Goal: Information Seeking & Learning: Learn about a topic

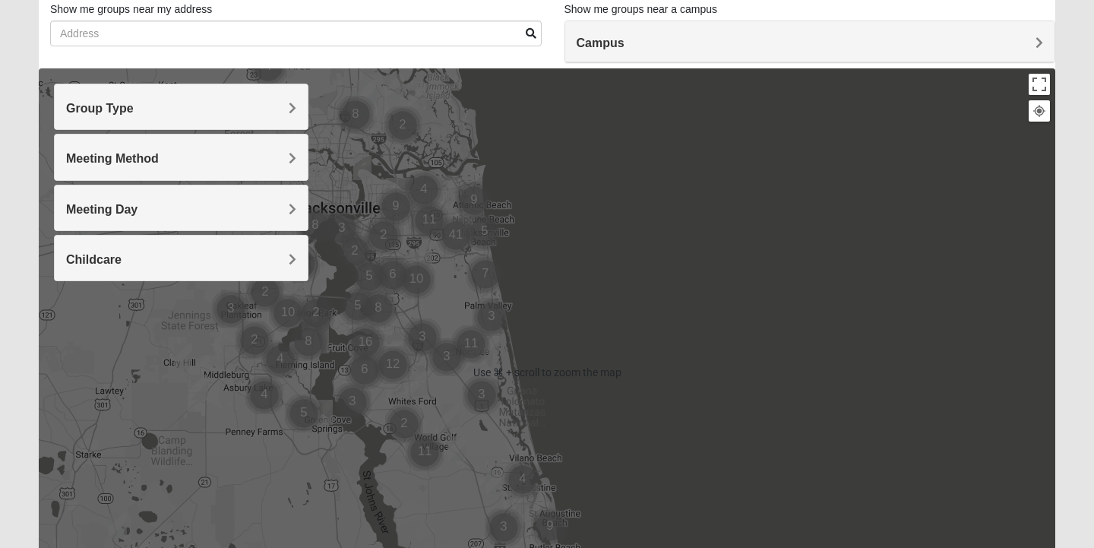
scroll to position [107, 0]
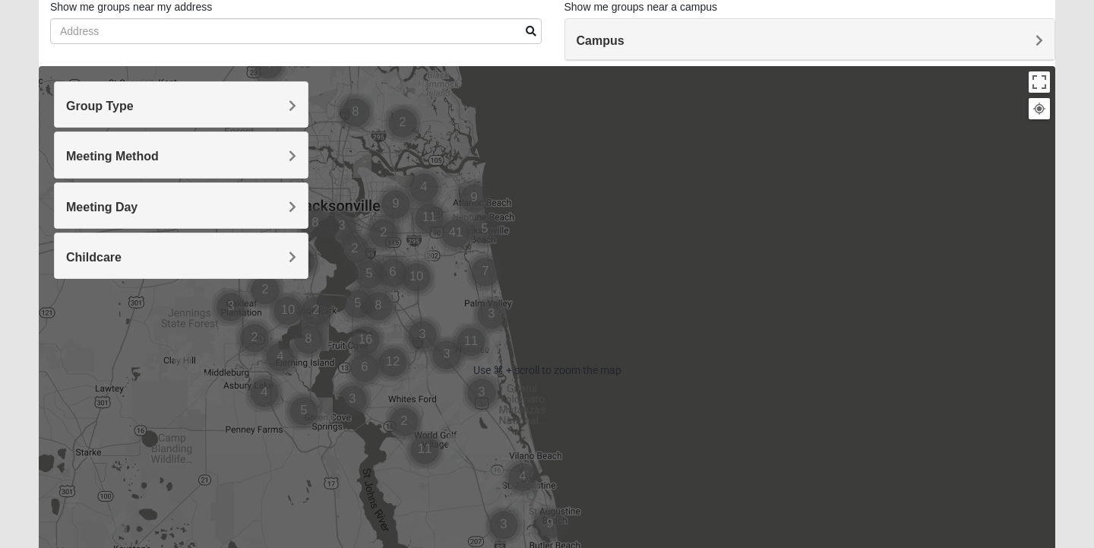
click at [254, 112] on h4 "Group Type" at bounding box center [181, 106] width 230 height 14
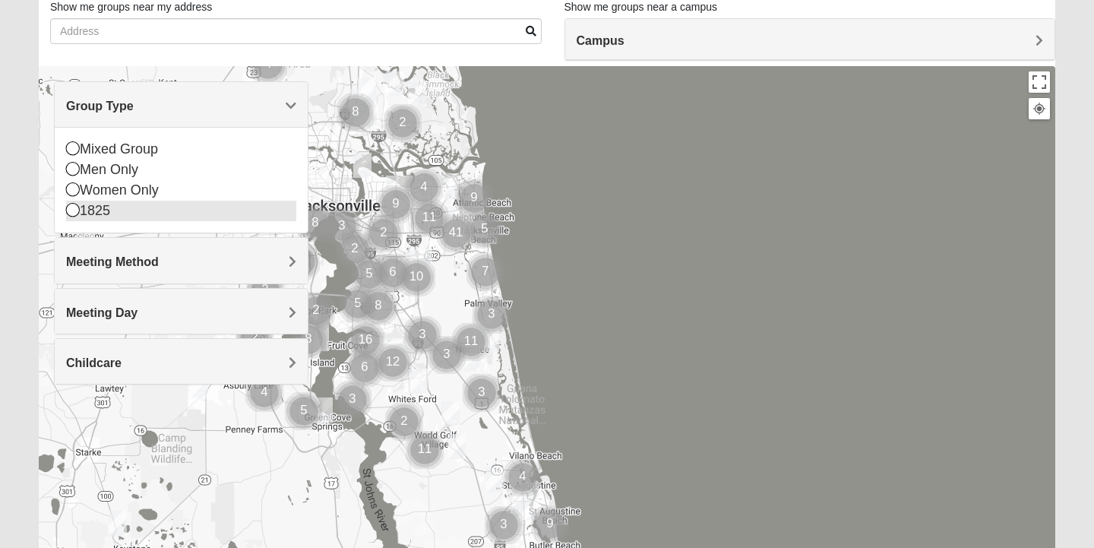
click at [118, 207] on div "1825" at bounding box center [181, 211] width 230 height 21
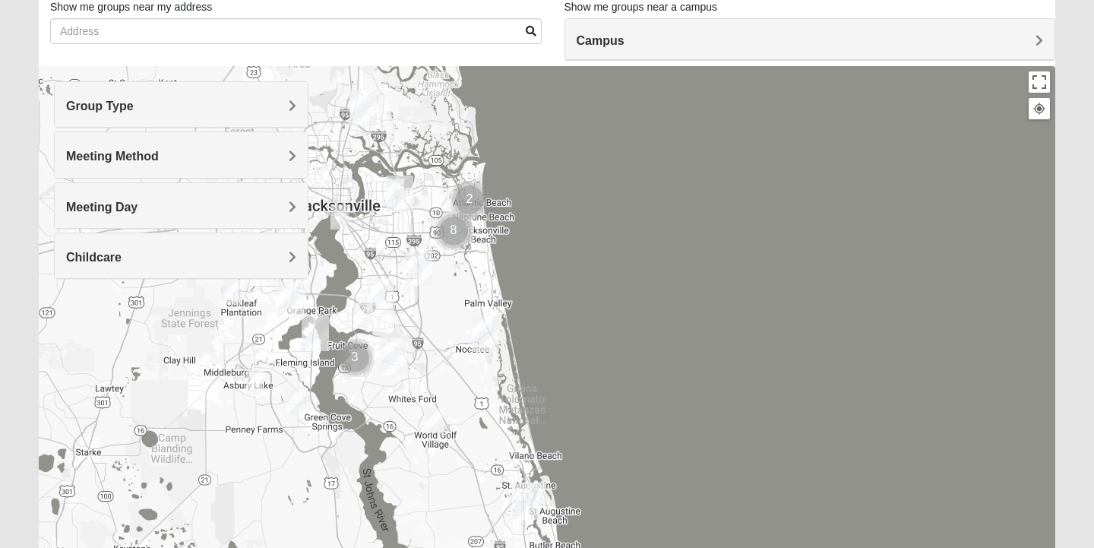
click at [124, 166] on div "Meeting Method" at bounding box center [181, 154] width 253 height 45
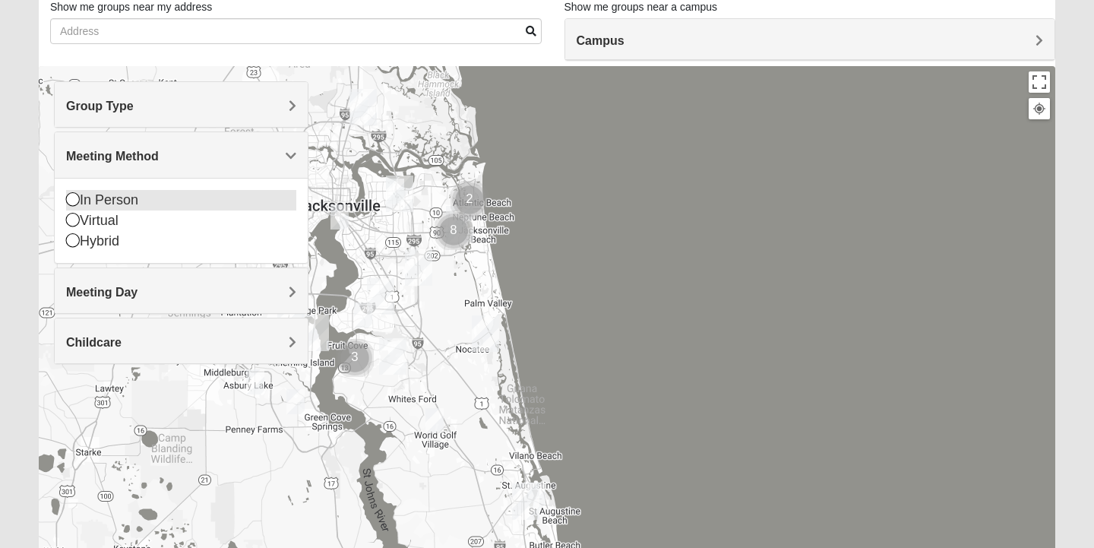
click at [109, 203] on div "In Person" at bounding box center [181, 200] width 230 height 21
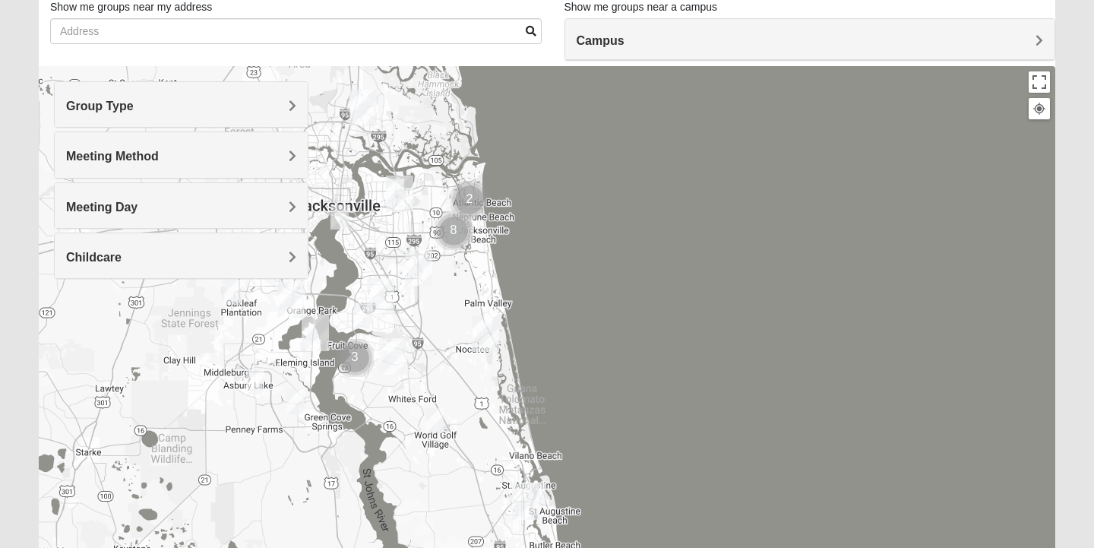
click at [110, 208] on span "Meeting Day" at bounding box center [101, 207] width 71 height 13
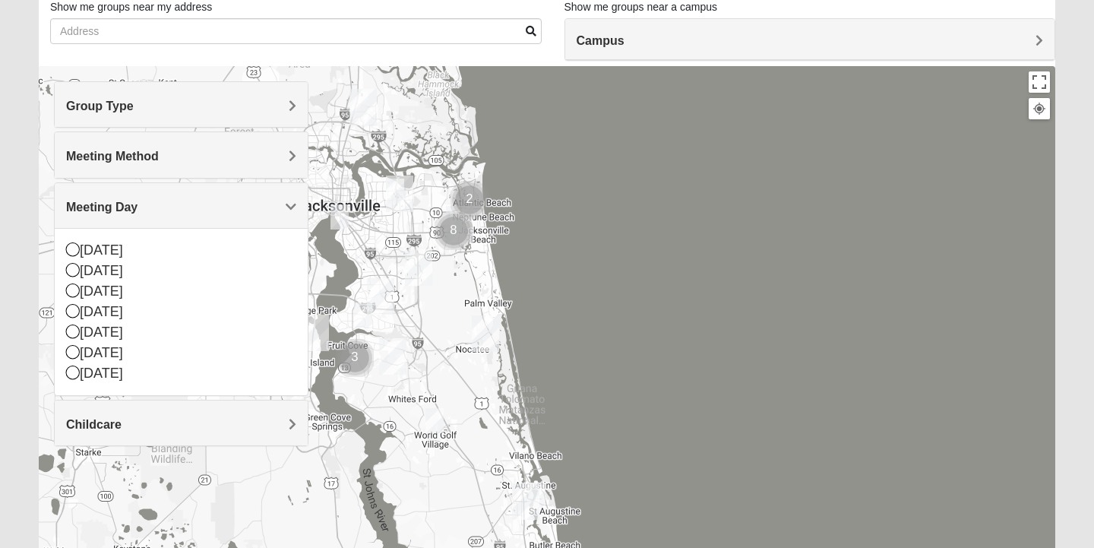
click at [192, 502] on div at bounding box center [547, 370] width 1017 height 608
click at [641, 331] on div at bounding box center [547, 370] width 1017 height 608
click at [398, 188] on img "Arlington" at bounding box center [399, 193] width 27 height 36
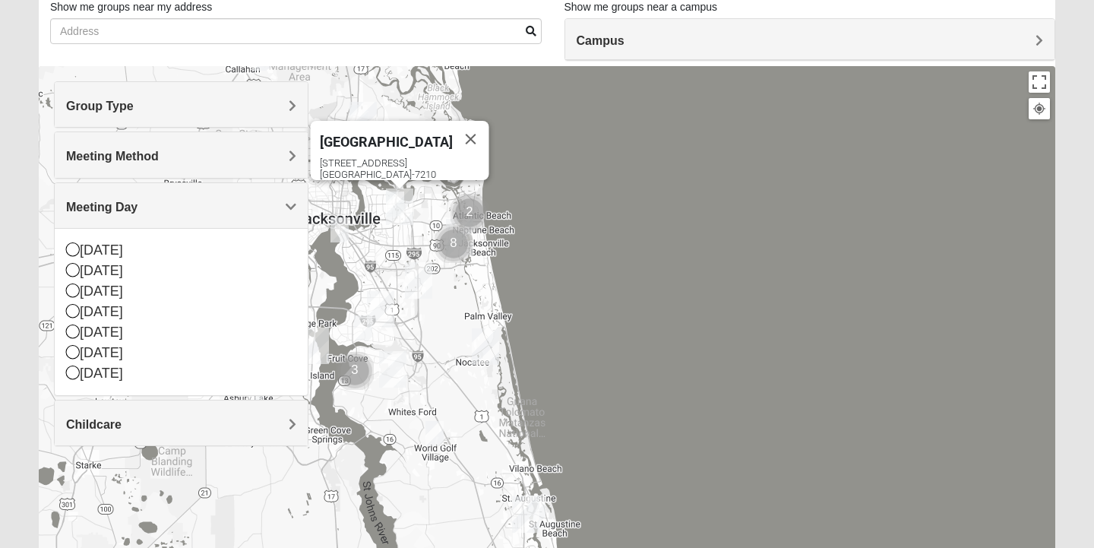
click at [419, 278] on img "Baymeadows" at bounding box center [418, 280] width 27 height 36
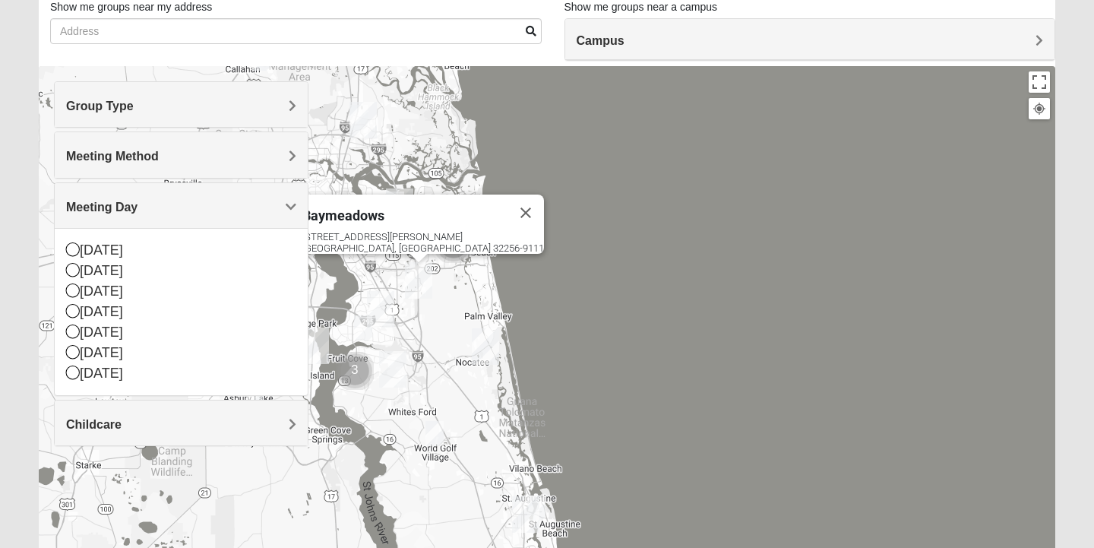
click at [387, 311] on img "Mandarin" at bounding box center [380, 309] width 27 height 36
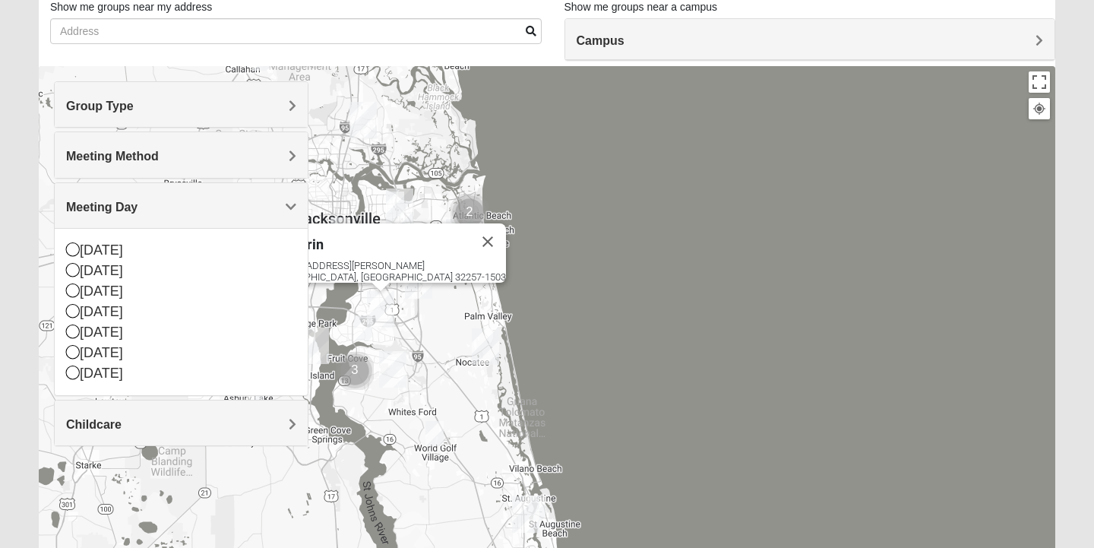
click at [387, 354] on img "St. Johns" at bounding box center [392, 369] width 27 height 36
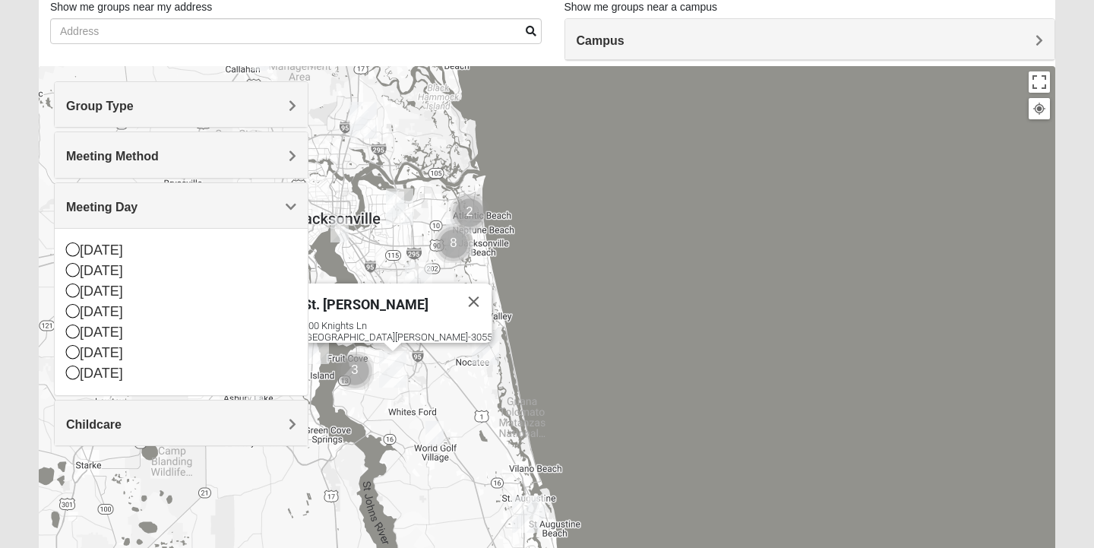
click at [402, 191] on img "Arlington" at bounding box center [399, 206] width 27 height 36
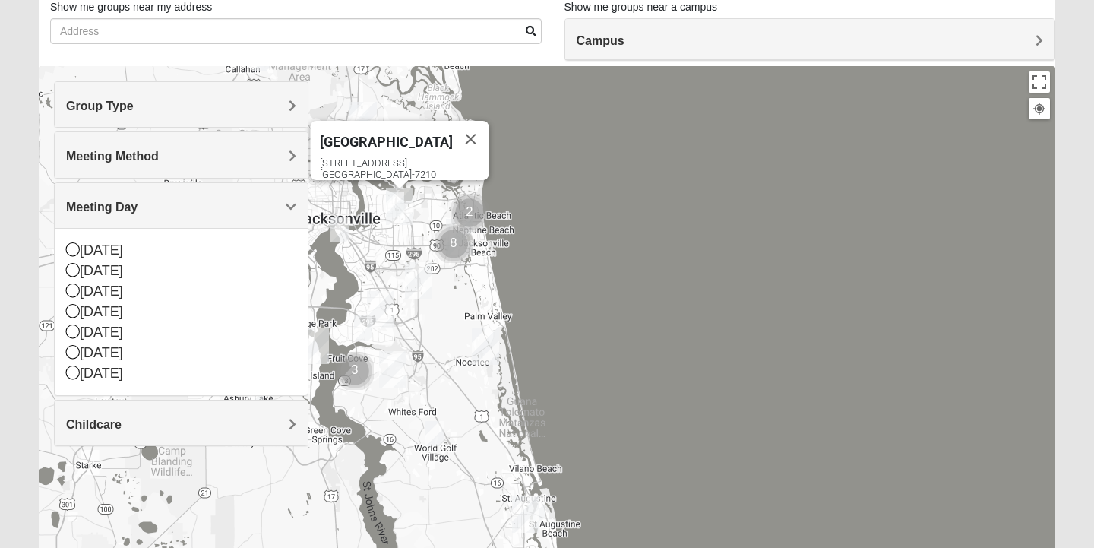
click at [470, 230] on img "Cluster of 8 groups" at bounding box center [454, 244] width 38 height 38
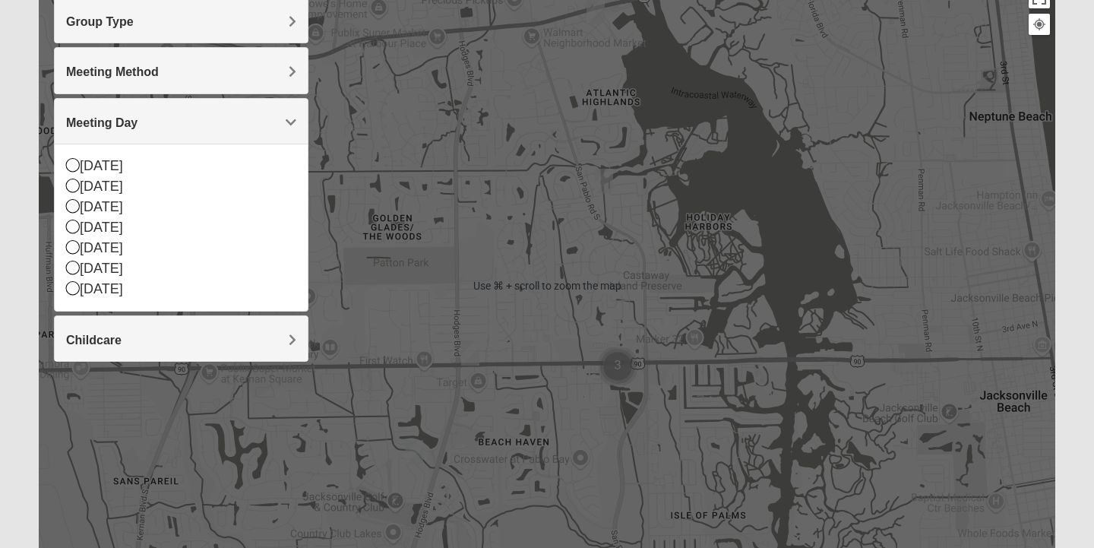
scroll to position [197, 0]
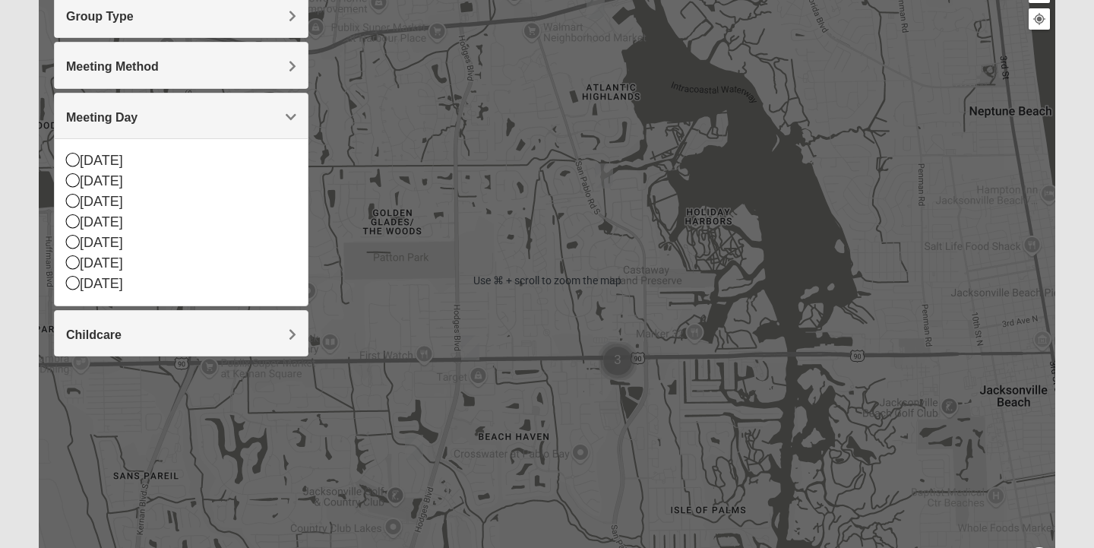
click at [624, 355] on img "Cluster of 3 groups" at bounding box center [618, 361] width 38 height 38
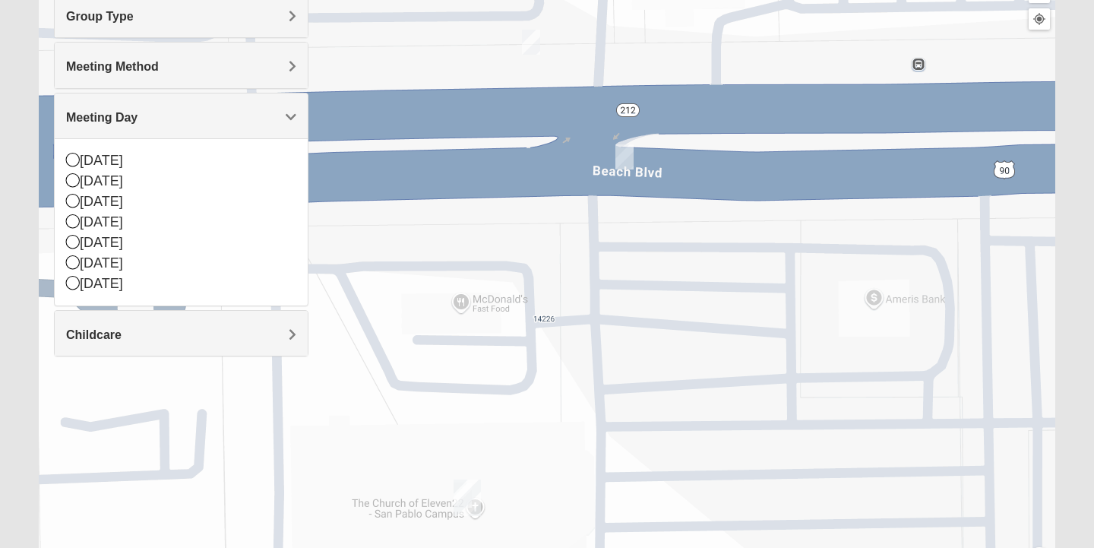
click at [461, 491] on img "San Pablo" at bounding box center [467, 497] width 27 height 36
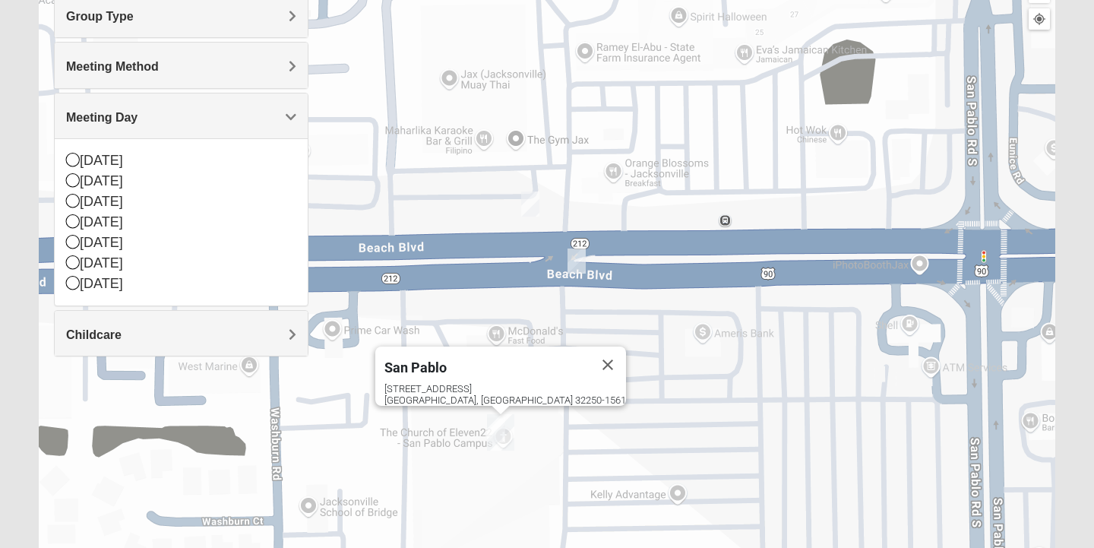
click at [447, 365] on span "San Pablo" at bounding box center [415, 367] width 62 height 16
click at [447, 359] on span "San Pablo" at bounding box center [415, 367] width 62 height 16
click at [499, 426] on img "San Pablo" at bounding box center [500, 432] width 27 height 36
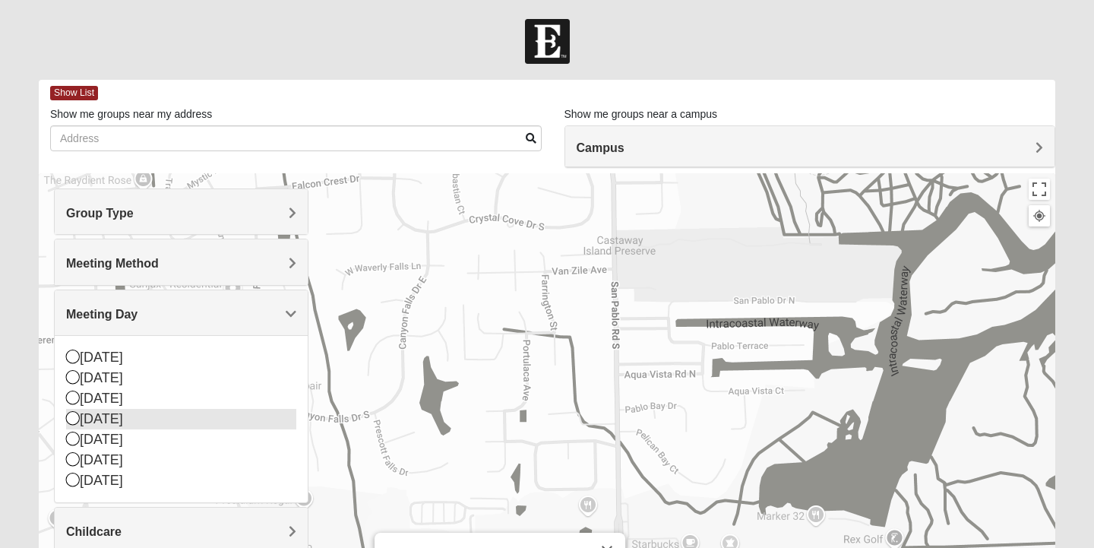
scroll to position [1, 0]
click at [621, 144] on span "Campus" at bounding box center [601, 147] width 48 height 13
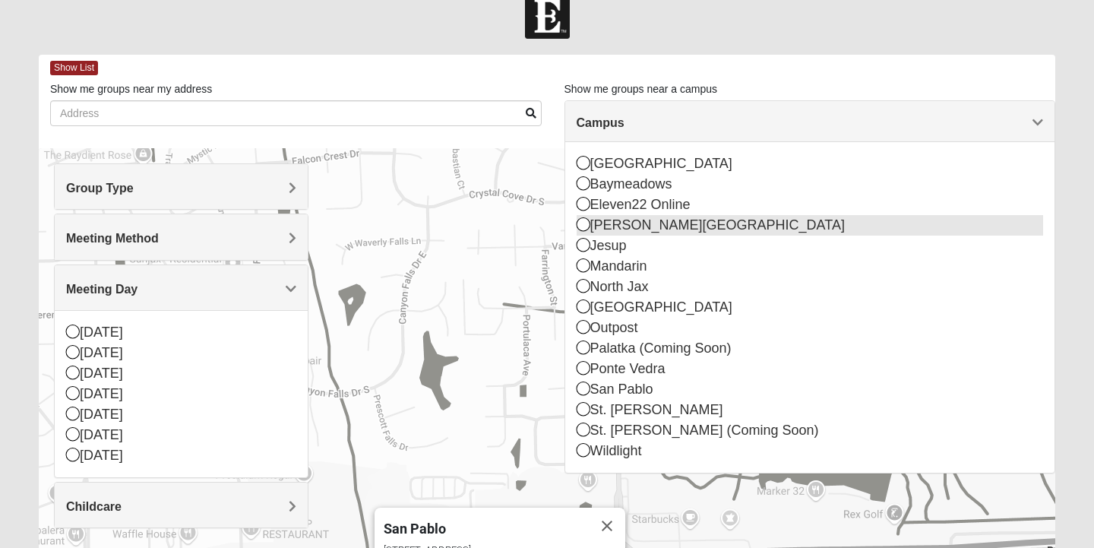
scroll to position [31, 0]
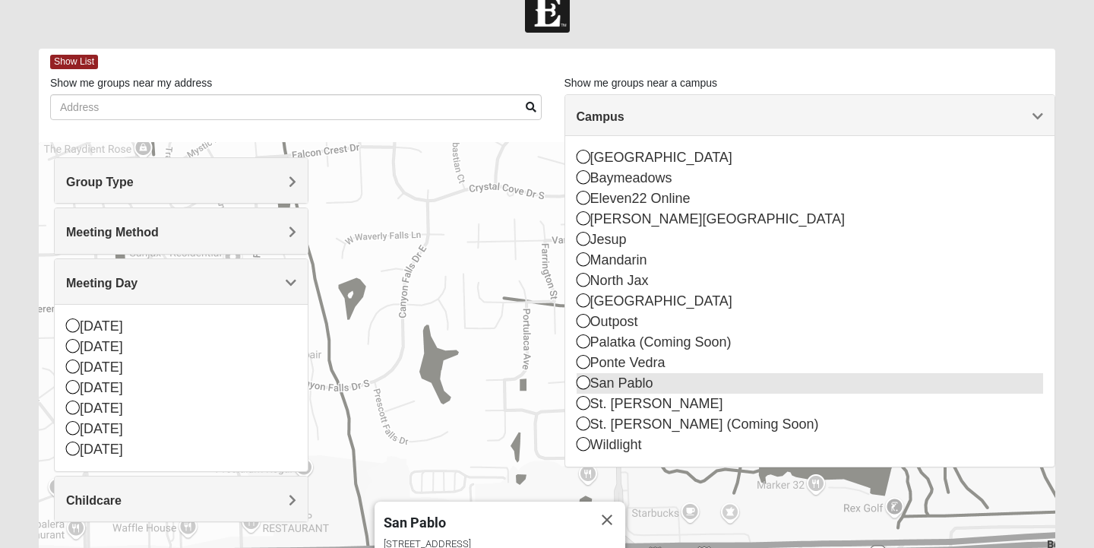
click at [645, 382] on div "San Pablo" at bounding box center [810, 383] width 467 height 21
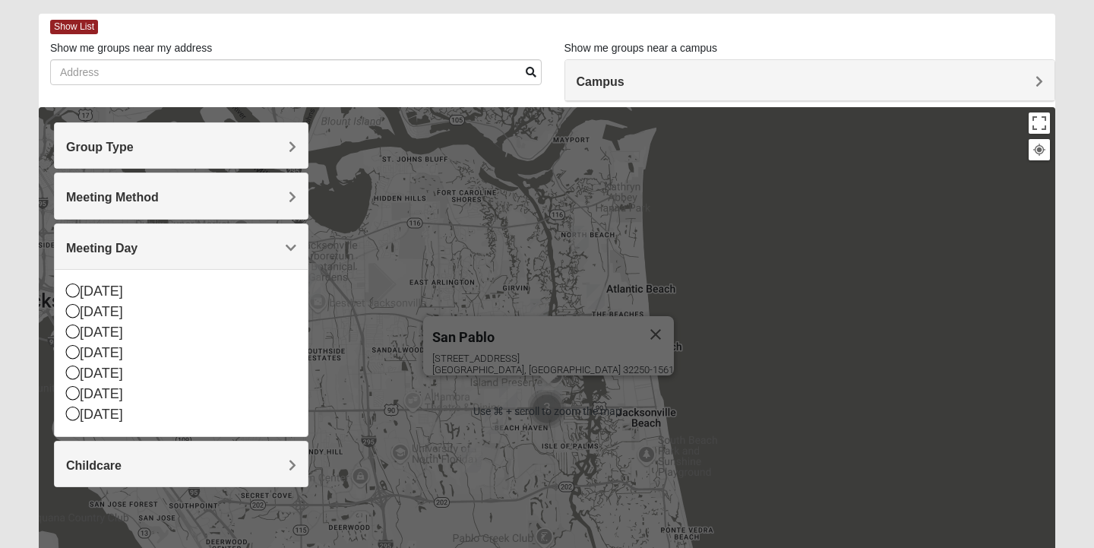
scroll to position [67, 0]
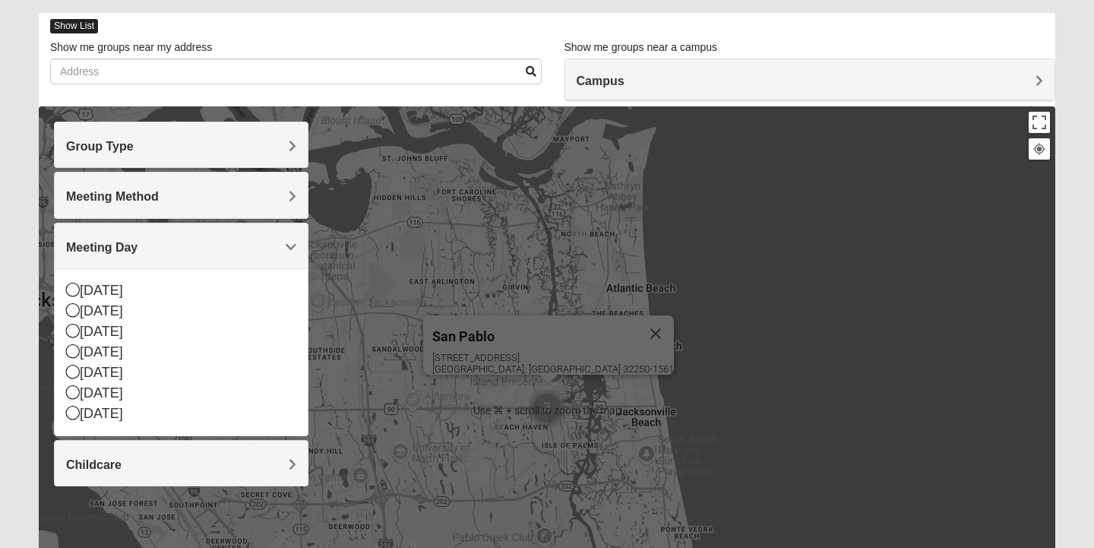
click at [85, 24] on span "Show List" at bounding box center [74, 26] width 48 height 14
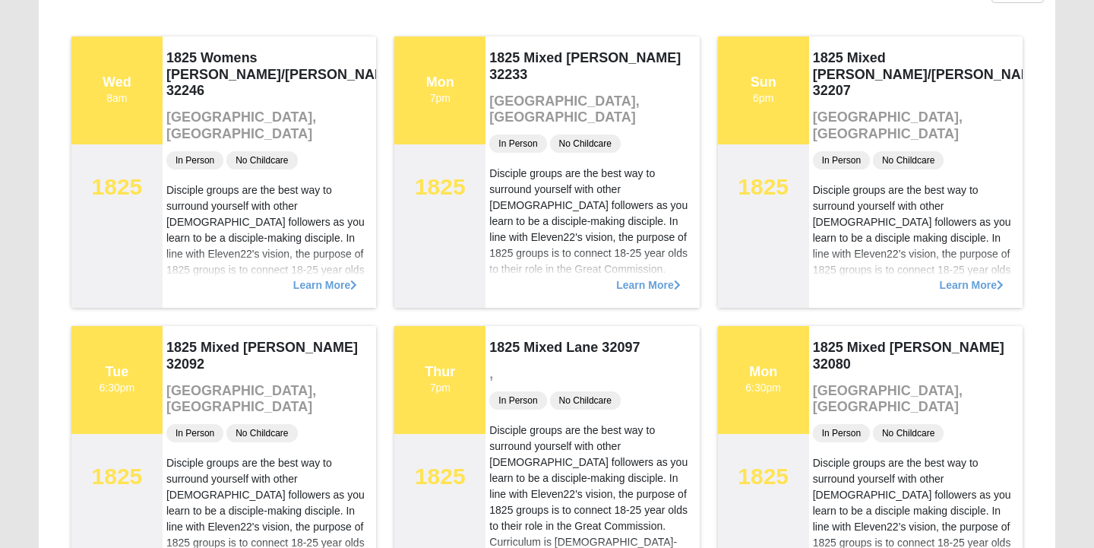
scroll to position [159, 0]
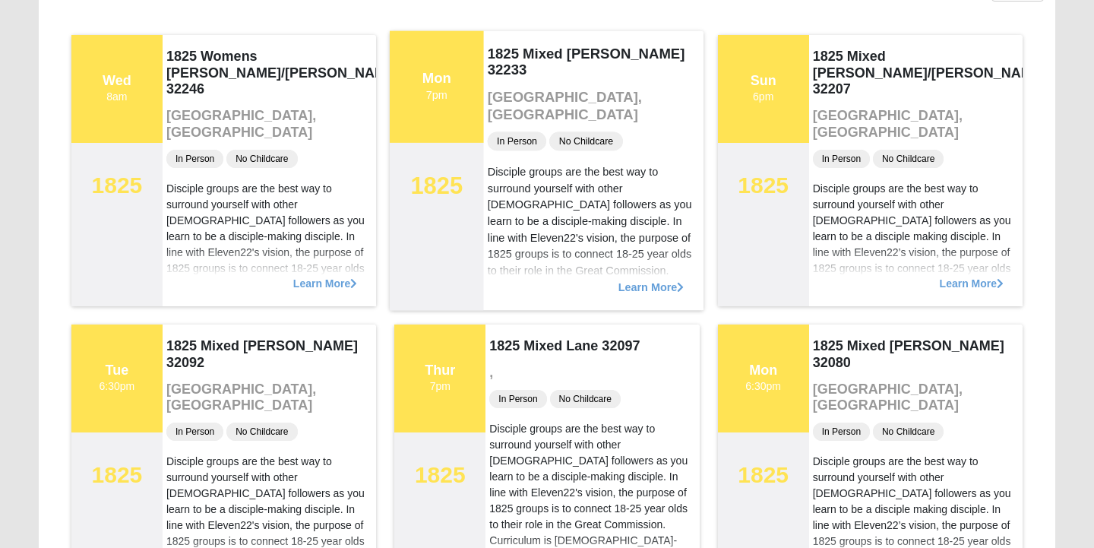
click at [640, 279] on span "Learn More" at bounding box center [651, 279] width 66 height 0
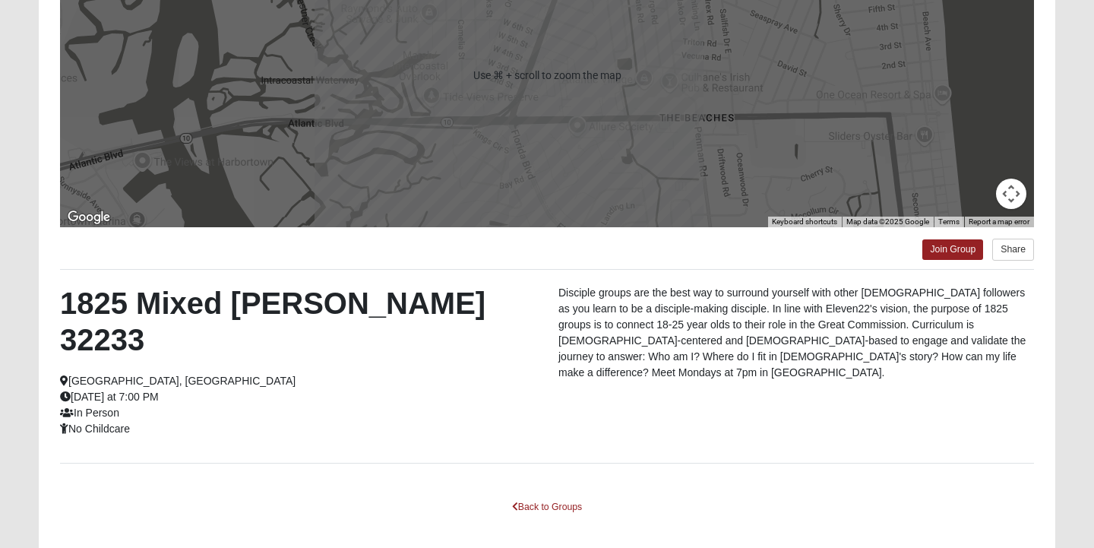
scroll to position [240, 0]
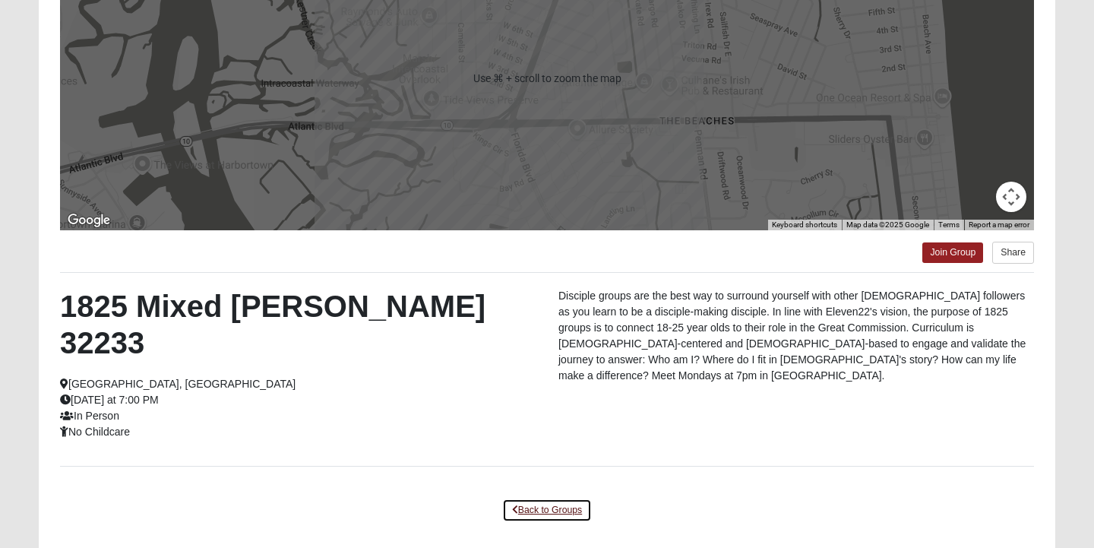
click at [554, 498] on link "Back to Groups" at bounding box center [547, 510] width 90 height 24
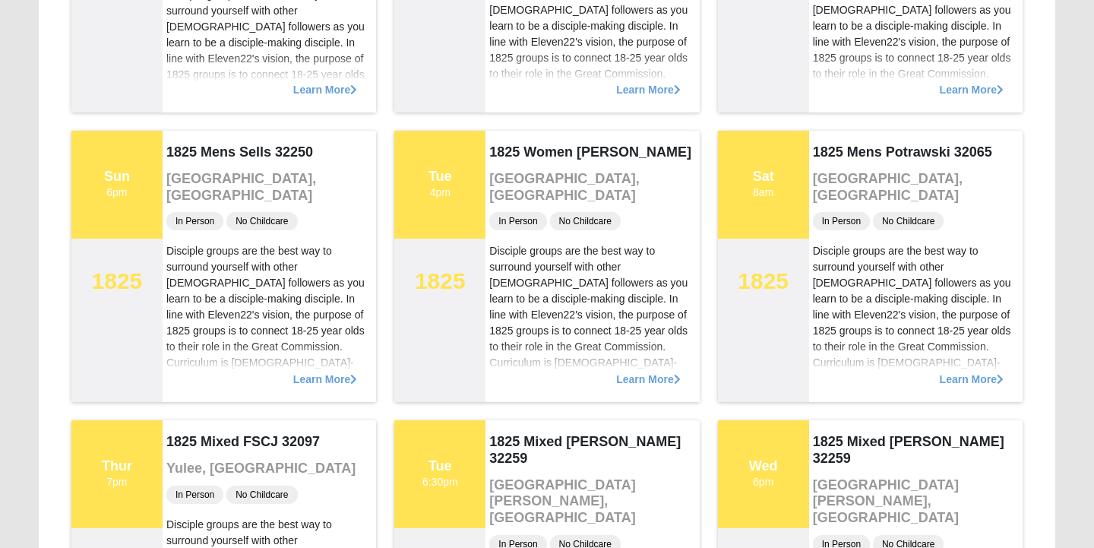
scroll to position [0, 0]
